Goal: Find specific page/section: Find specific page/section

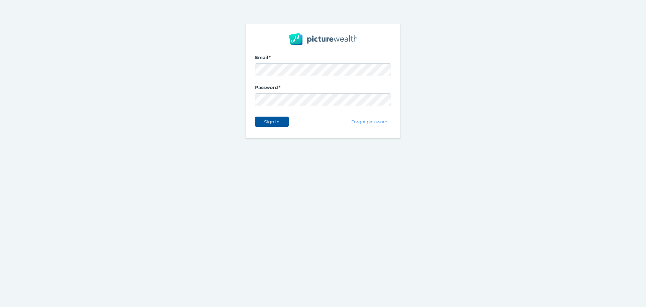
click at [281, 119] on span "Sign in" at bounding box center [271, 121] width 21 height 5
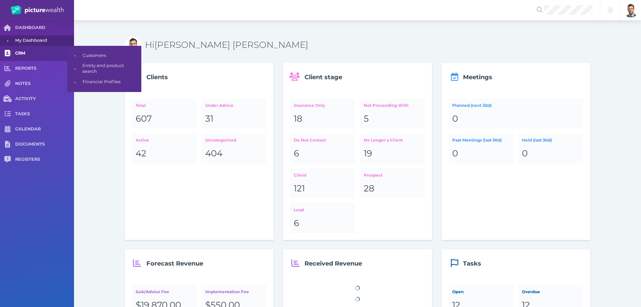
click at [26, 51] on span "CRM" at bounding box center [44, 54] width 59 height 6
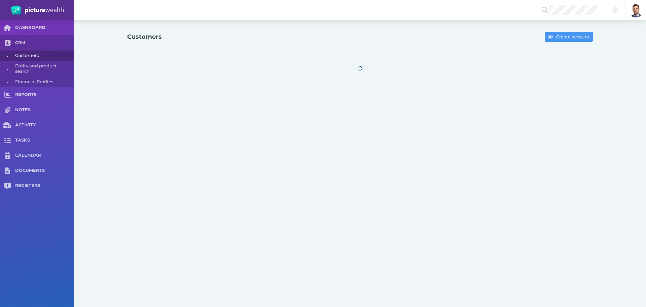
select select "25"
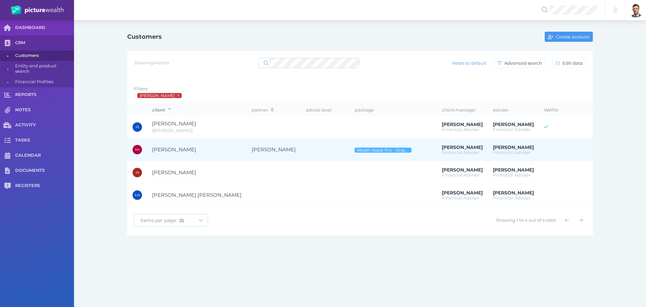
click at [247, 145] on td "[PERSON_NAME]" at bounding box center [274, 149] width 54 height 23
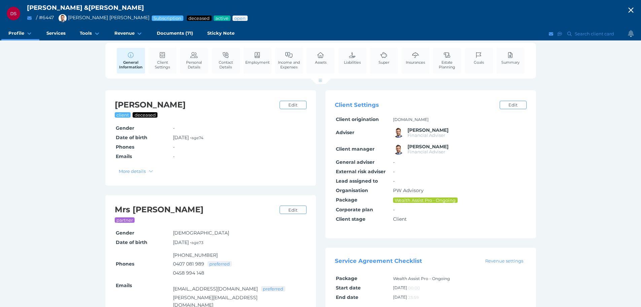
scroll to position [34, 0]
